Goal: Book appointment/travel/reservation

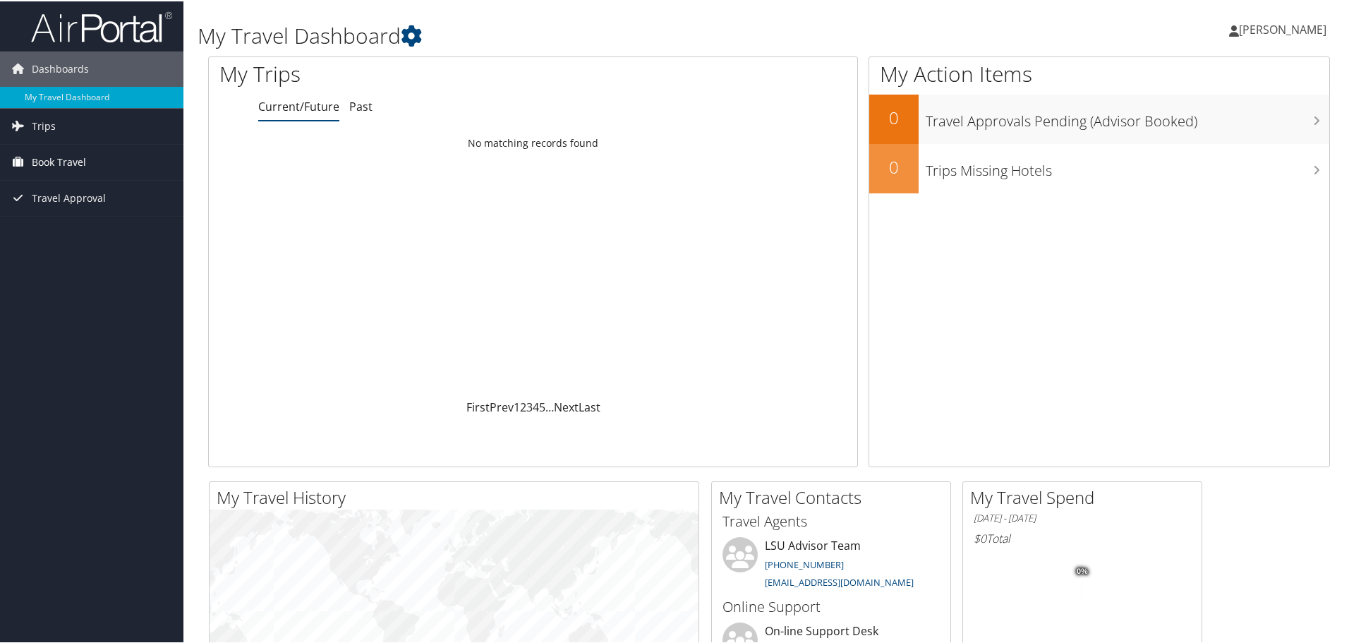
click at [47, 161] on span "Book Travel" at bounding box center [59, 160] width 54 height 35
click at [44, 213] on link "Book/Manage Online Trips" at bounding box center [91, 210] width 183 height 21
